Goal: Task Accomplishment & Management: Use online tool/utility

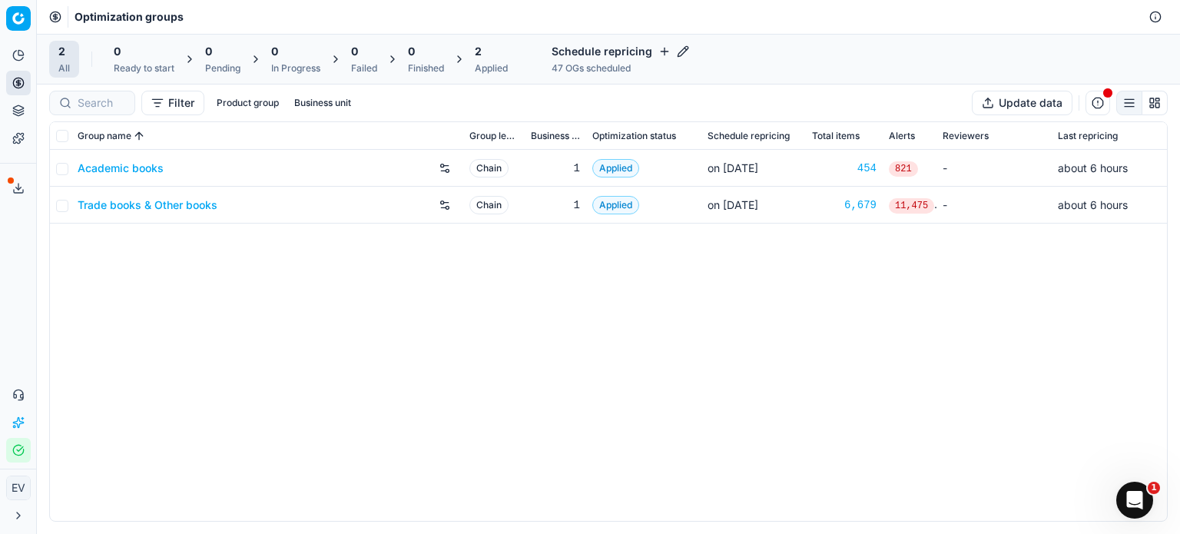
click at [159, 204] on link "Trade books & Other books" at bounding box center [148, 204] width 140 height 15
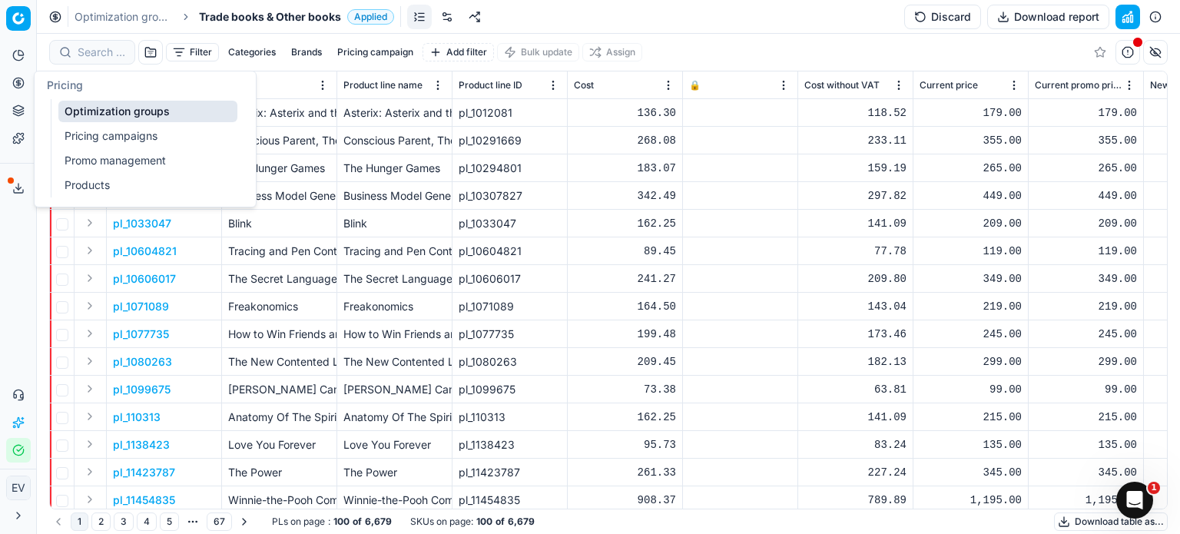
click at [101, 132] on link "Pricing campaigns" at bounding box center [147, 136] width 179 height 22
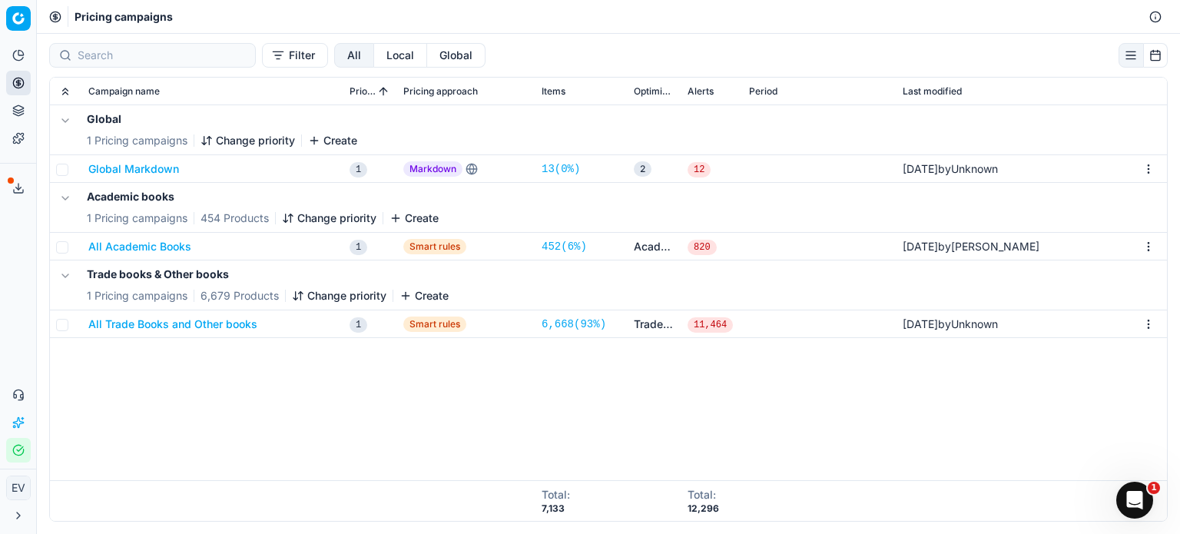
click at [195, 322] on button "All Trade Books and Other books" at bounding box center [172, 323] width 169 height 15
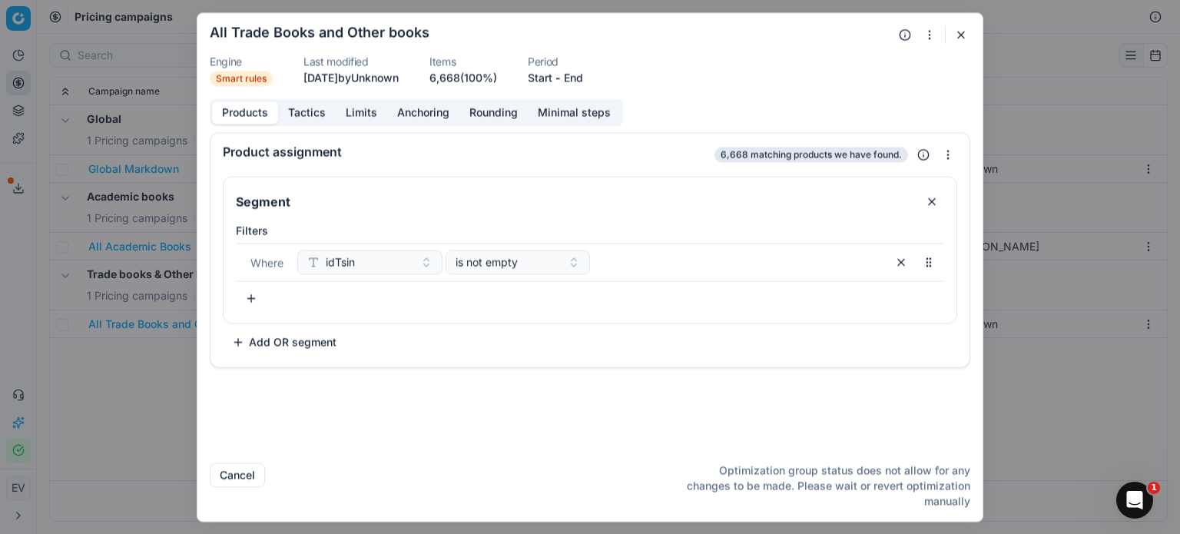
click at [304, 116] on button "Tactics" at bounding box center [307, 112] width 58 height 22
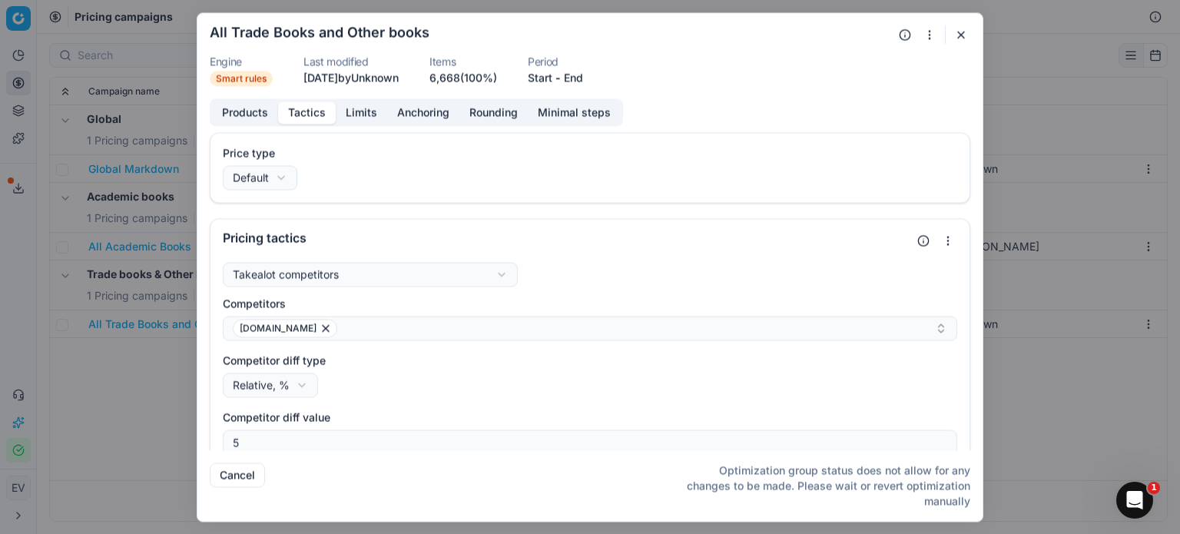
click at [487, 104] on button "Rounding" at bounding box center [493, 112] width 68 height 22
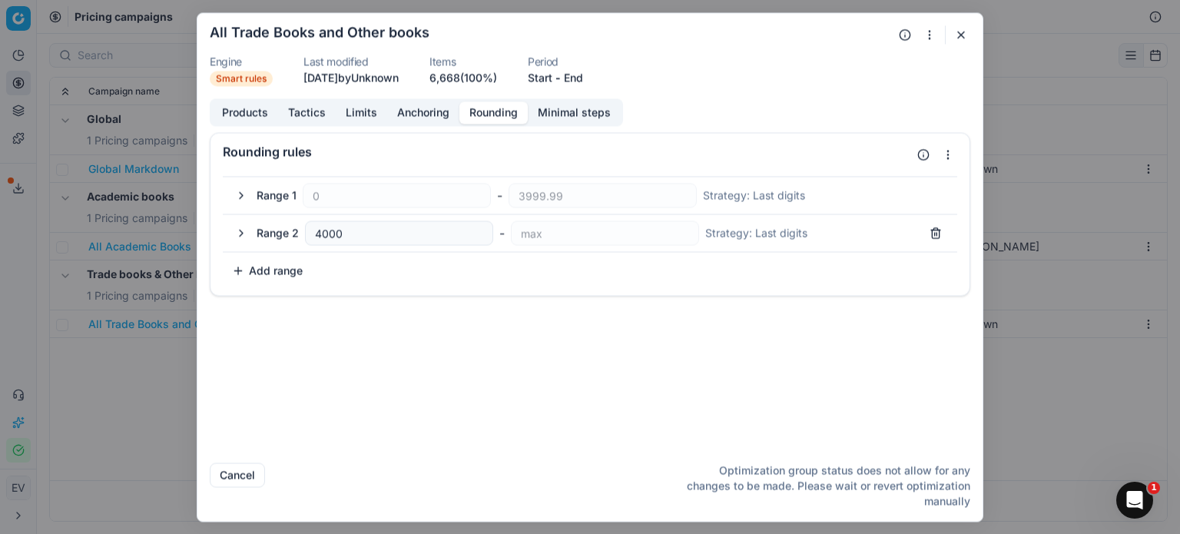
click at [228, 118] on button "Products" at bounding box center [245, 112] width 66 height 22
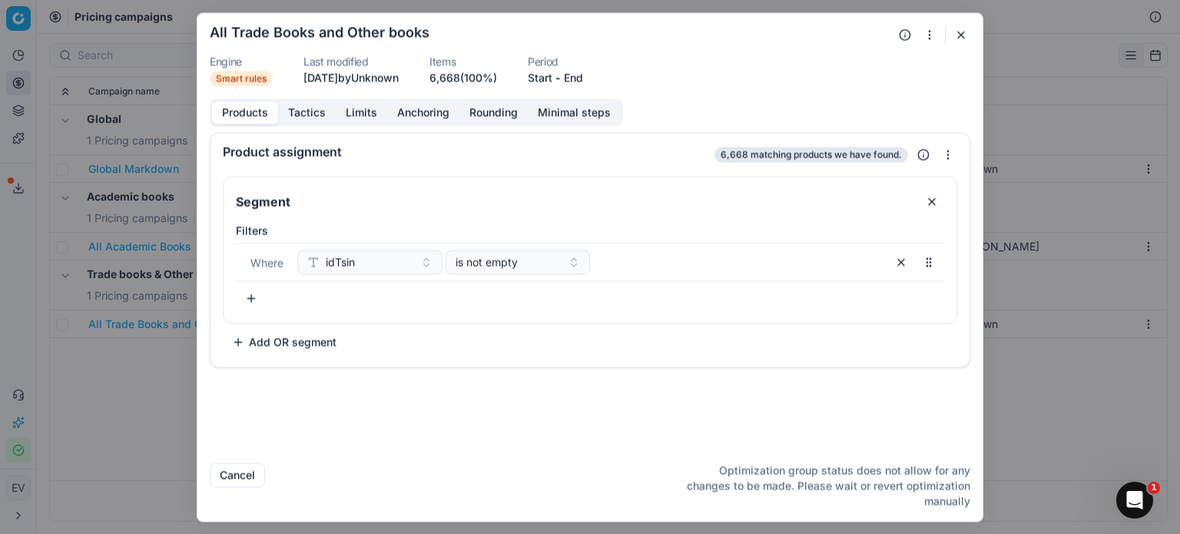
click at [962, 32] on button "button" at bounding box center [961, 34] width 18 height 18
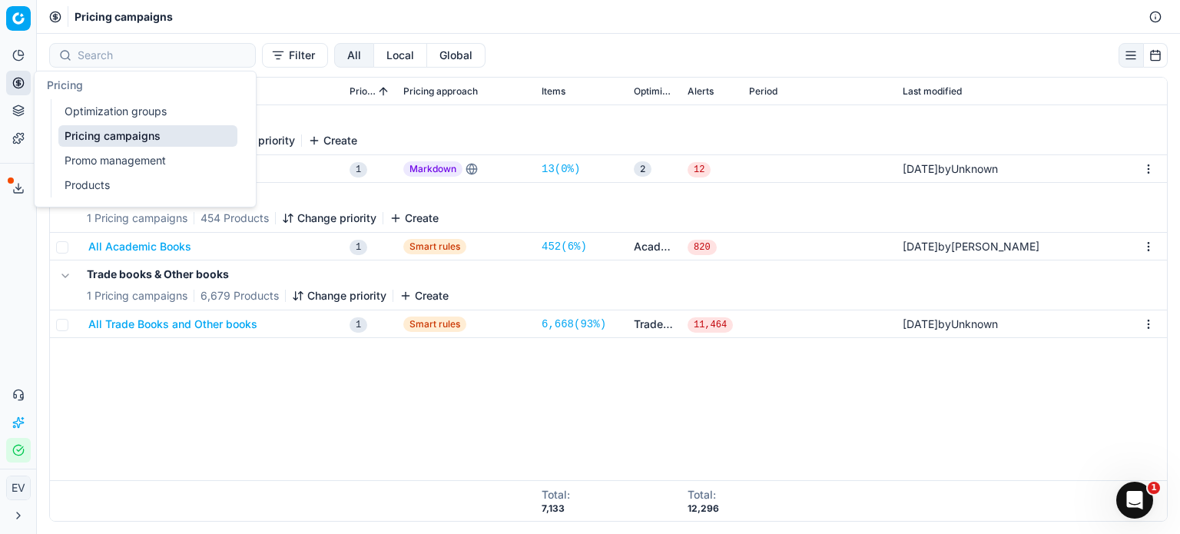
click at [123, 109] on link "Optimization groups" at bounding box center [147, 112] width 179 height 22
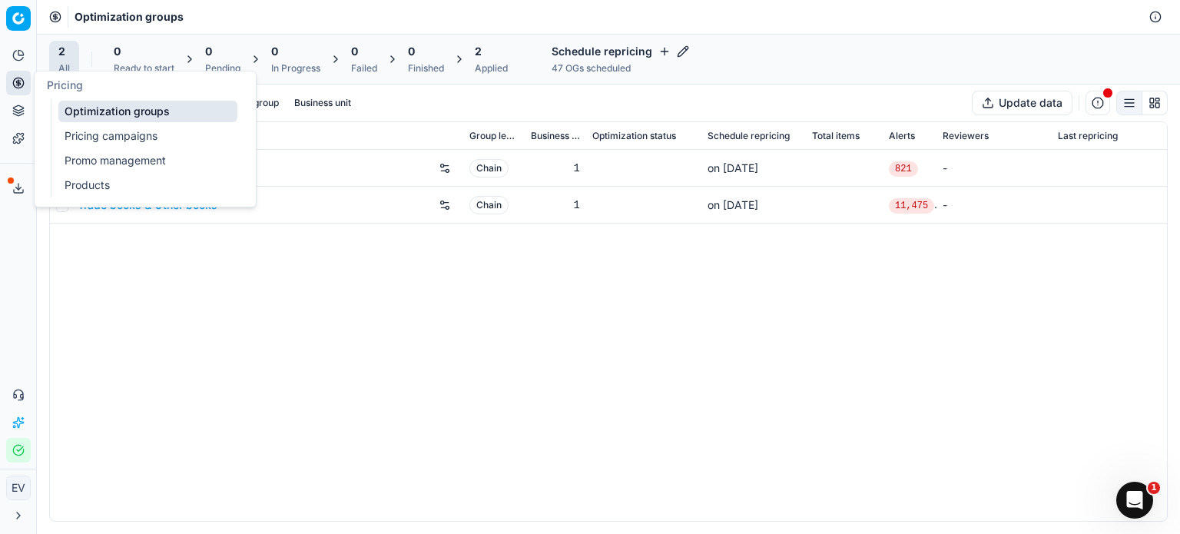
click at [280, 285] on div "Academic books Chain 1 on [DATE] 821 - Trade books & Other books Chain 1 on [DA…" at bounding box center [608, 335] width 1117 height 371
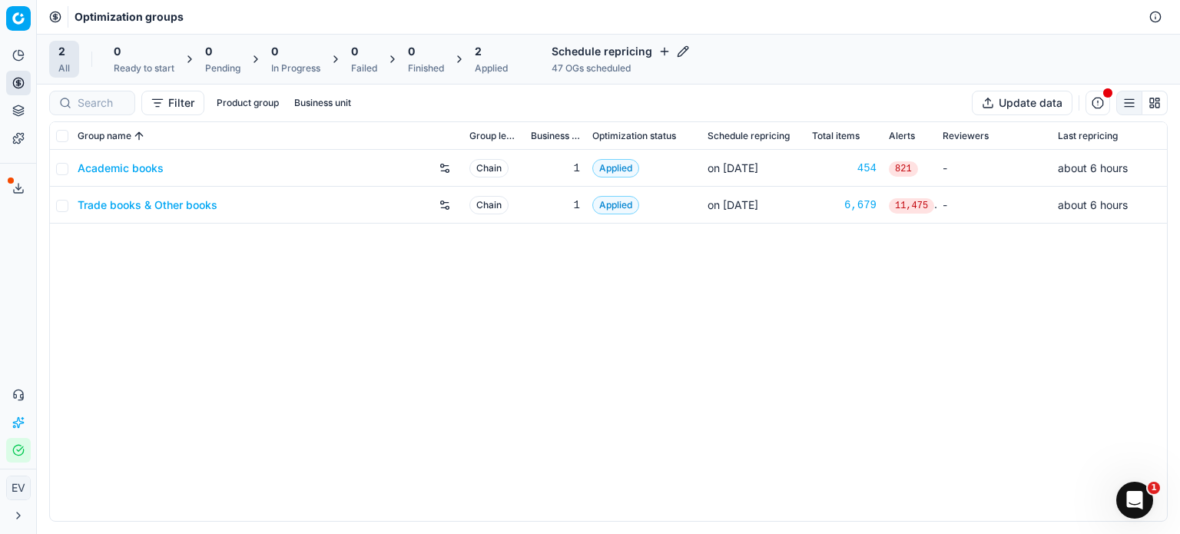
click at [171, 205] on link "Trade books & Other books" at bounding box center [148, 204] width 140 height 15
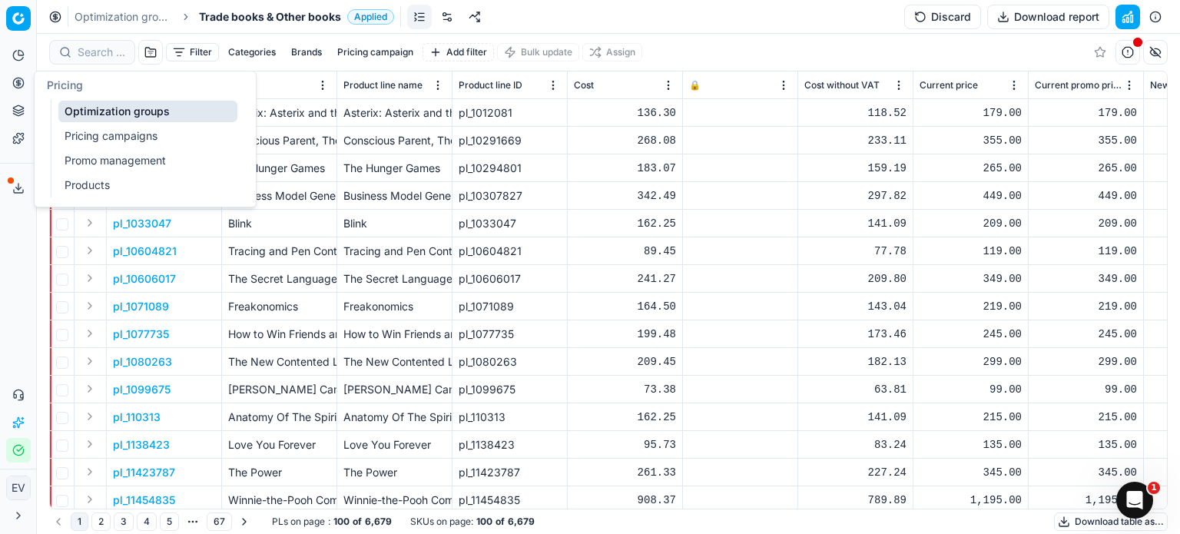
click at [18, 83] on icon at bounding box center [18, 83] width 0 height 6
click at [131, 148] on ul "Optimization groups Pricing campaigns Promo management Products" at bounding box center [148, 148] width 195 height 98
click at [124, 141] on link "Pricing campaigns" at bounding box center [147, 136] width 179 height 22
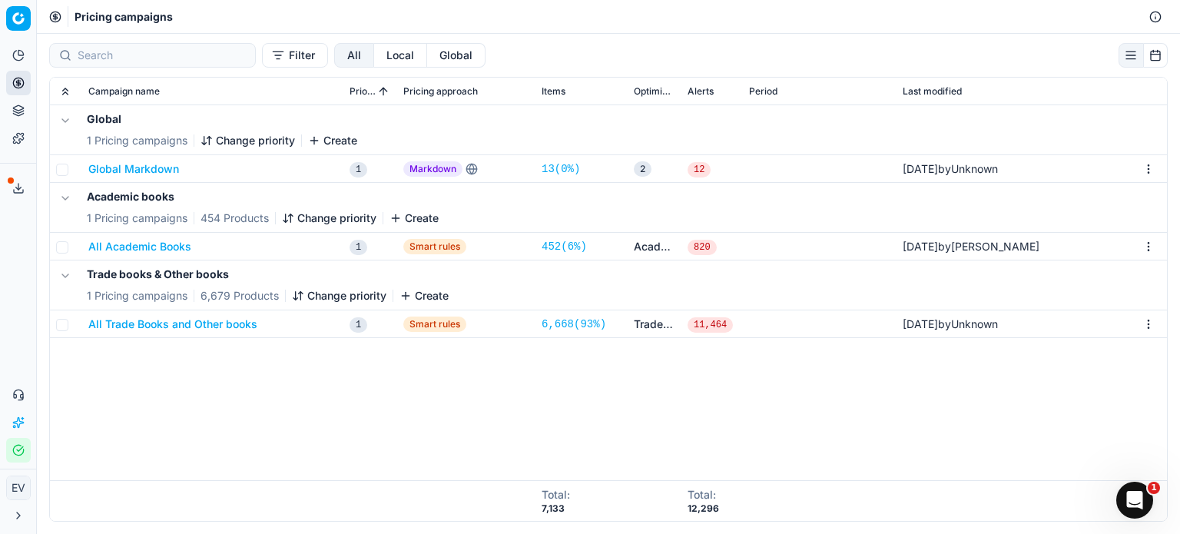
click at [204, 322] on button "All Trade Books and Other books" at bounding box center [172, 323] width 169 height 15
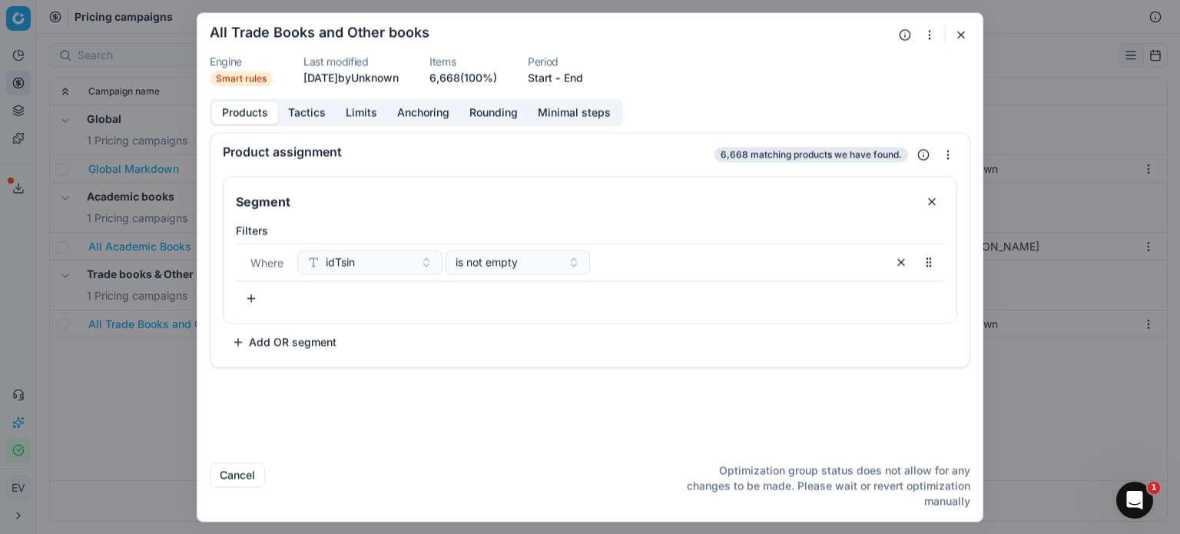
click at [111, 390] on div "We are saving PC settings. Please wait, it should take a few minutes All Trade …" at bounding box center [590, 267] width 1180 height 534
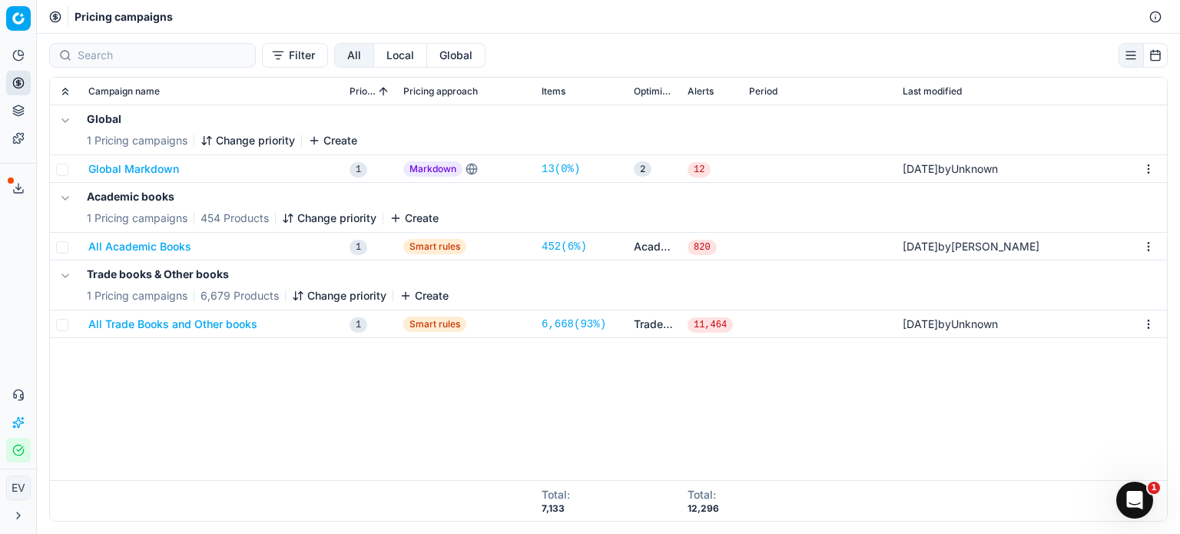
click at [170, 247] on button "All Academic Books" at bounding box center [139, 246] width 103 height 15
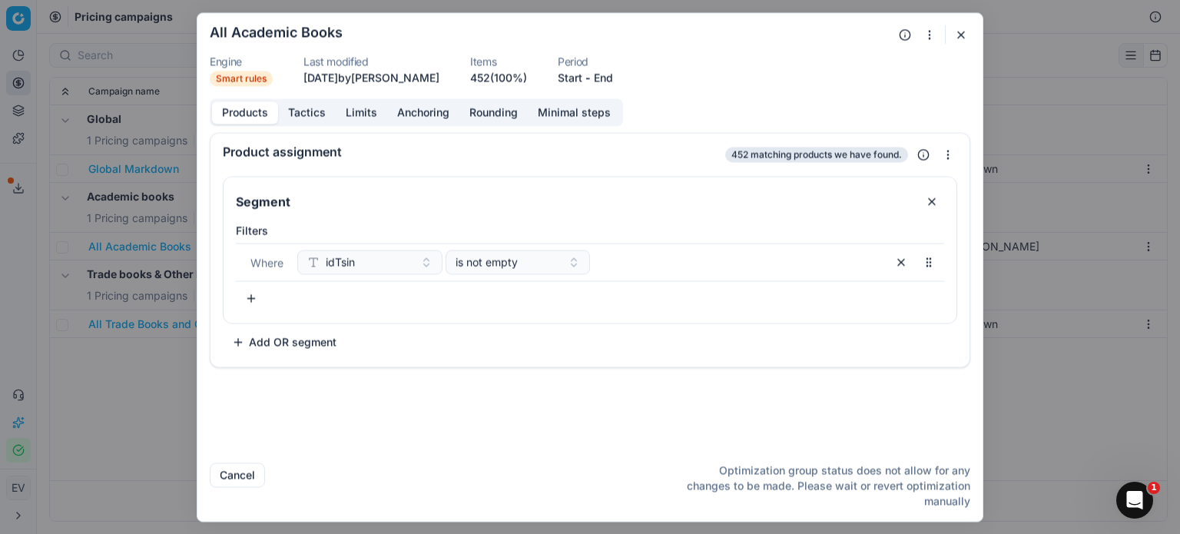
click at [294, 109] on button "Tactics" at bounding box center [307, 112] width 58 height 22
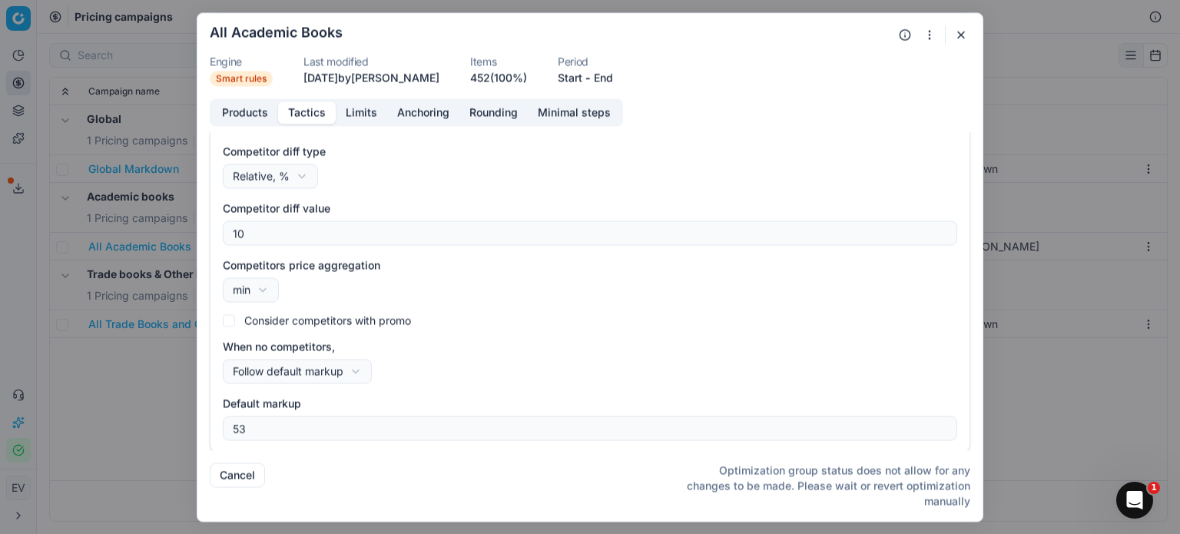
scroll to position [211, 0]
click at [365, 110] on button "Limits" at bounding box center [361, 112] width 51 height 22
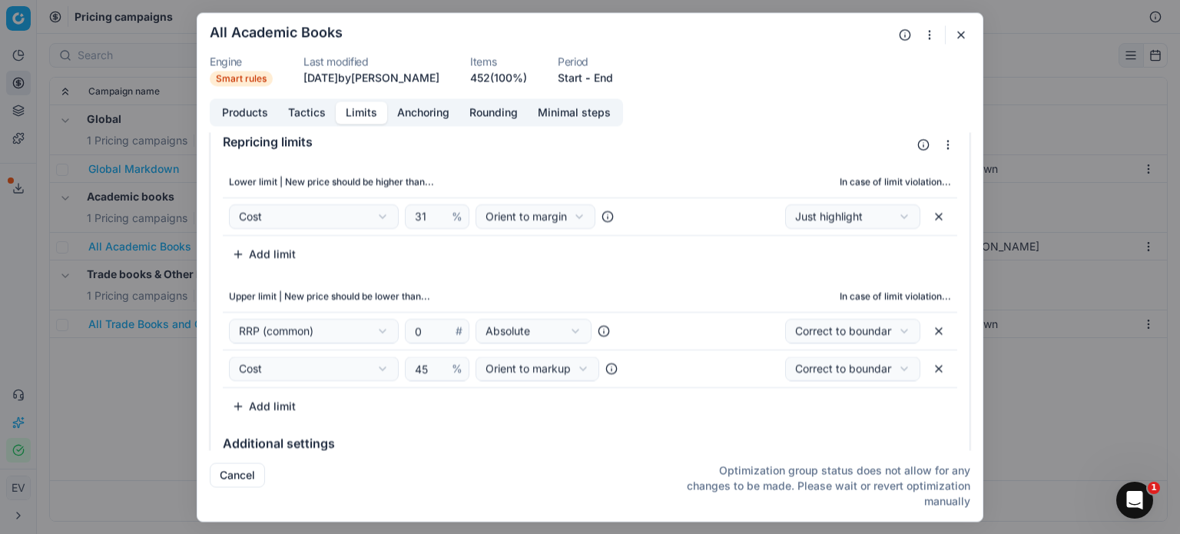
scroll to position [0, 0]
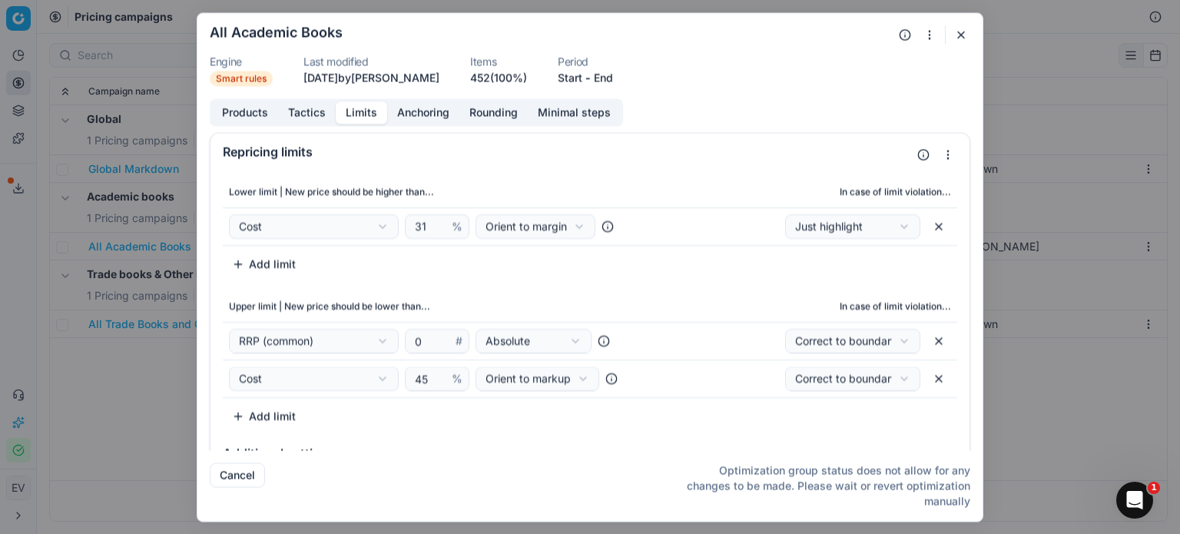
click at [310, 114] on button "Tactics" at bounding box center [307, 112] width 58 height 22
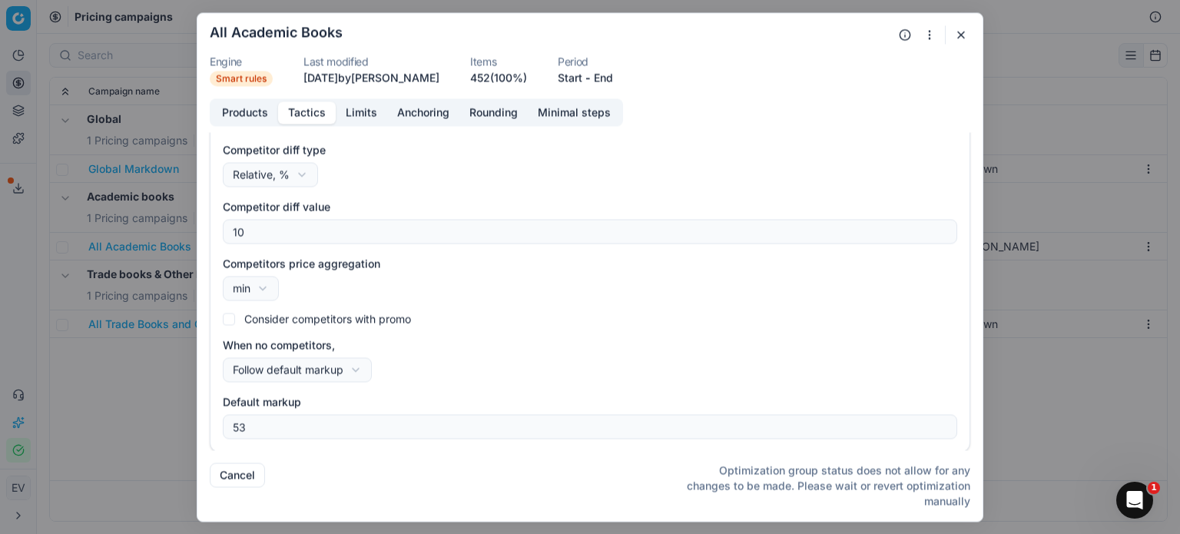
scroll to position [211, 0]
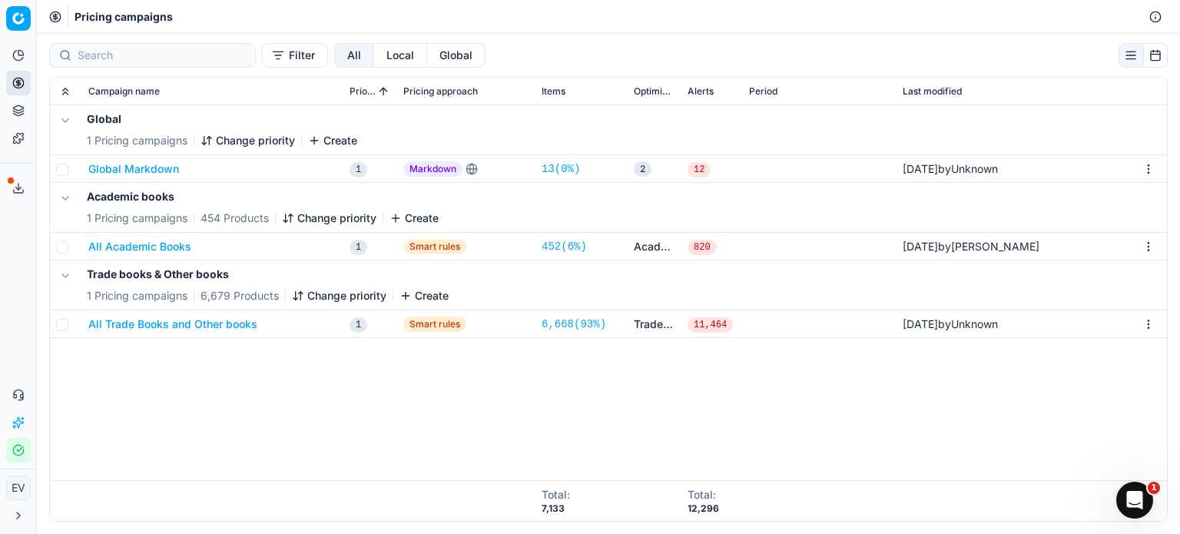
click at [147, 401] on div "We are saving PC settings. Please wait, it should take a few minutes All Academ…" at bounding box center [590, 267] width 1180 height 534
click at [188, 325] on button "All Trade Books and Other books" at bounding box center [172, 323] width 169 height 15
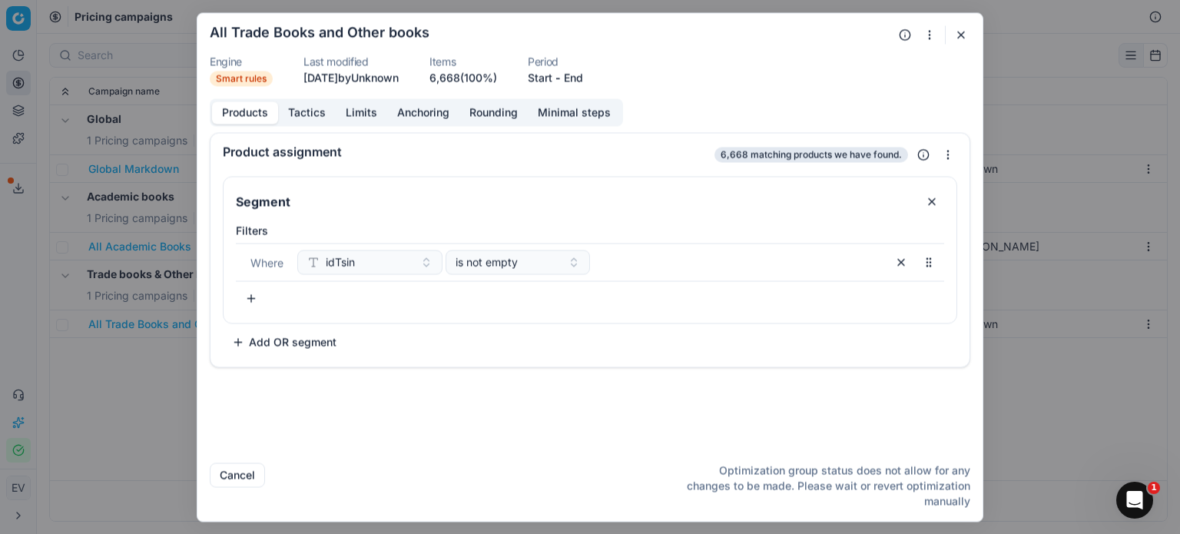
click at [956, 32] on button "button" at bounding box center [961, 34] width 18 height 18
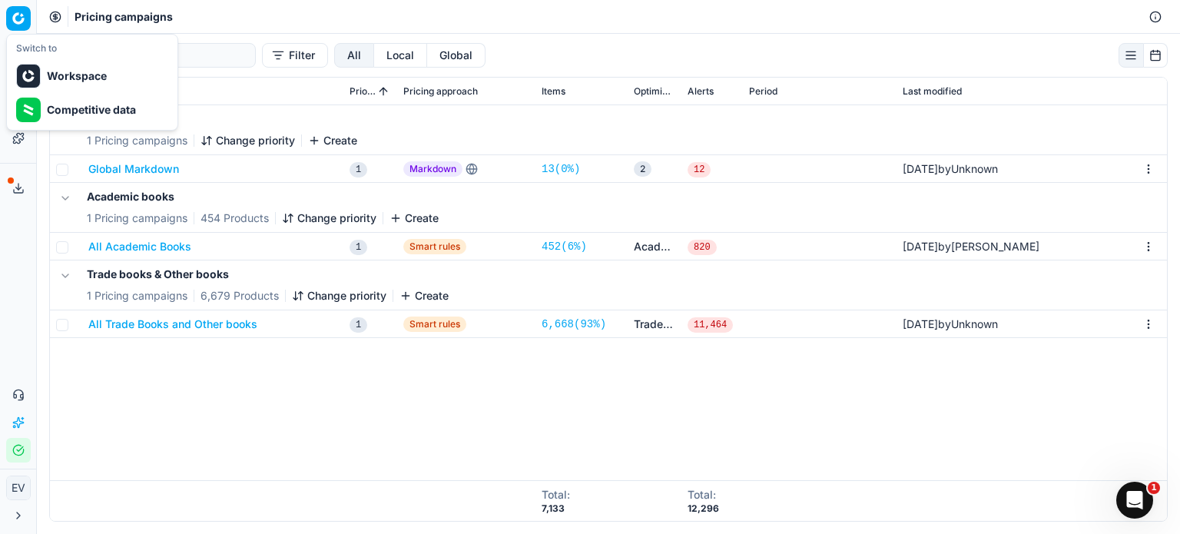
click at [22, 19] on html "Pricing platform Analytics Pricing Product portfolio Templates Export service 0…" at bounding box center [590, 267] width 1180 height 534
click at [66, 104] on div "Competitive data" at bounding box center [92, 110] width 164 height 34
click at [173, 323] on button "All Trade Books and Other books" at bounding box center [172, 323] width 169 height 15
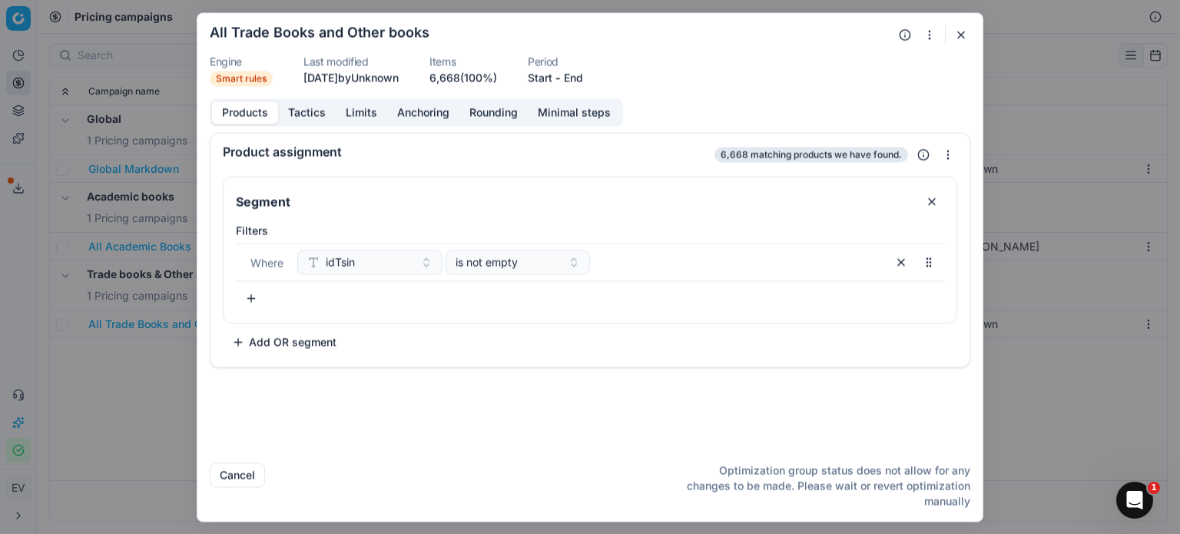
click at [356, 119] on button "Limits" at bounding box center [361, 112] width 51 height 22
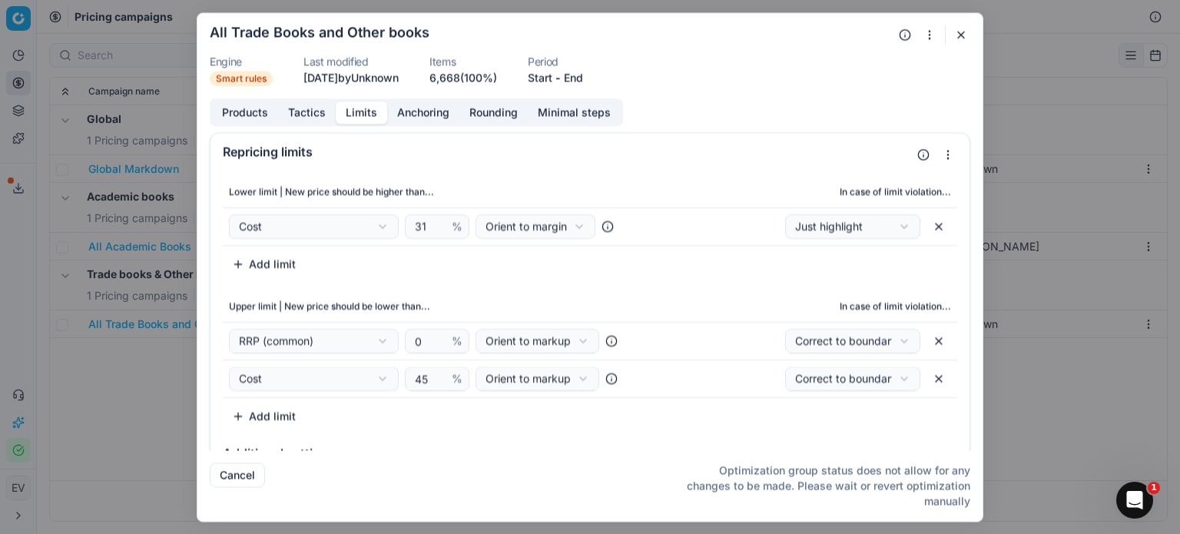
click at [306, 112] on button "Tactics" at bounding box center [307, 112] width 58 height 22
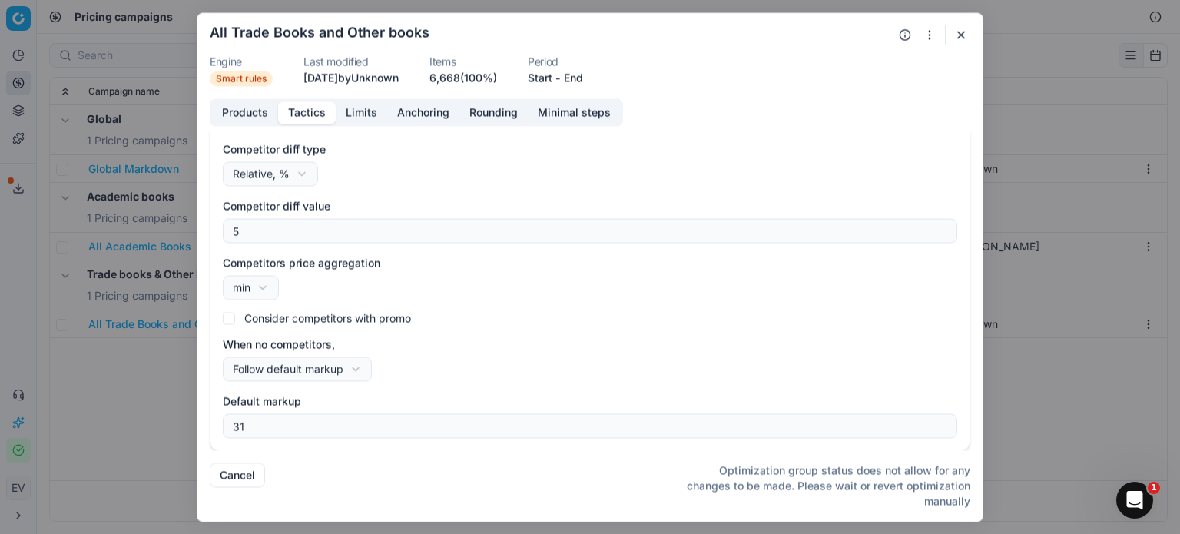
scroll to position [210, 0]
click at [962, 30] on button "button" at bounding box center [961, 34] width 18 height 18
